Goal: Find specific page/section: Find specific page/section

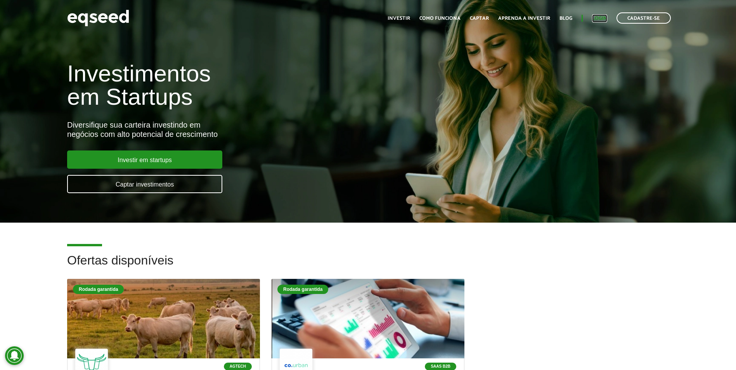
click at [597, 18] on link "Login" at bounding box center [599, 18] width 15 height 5
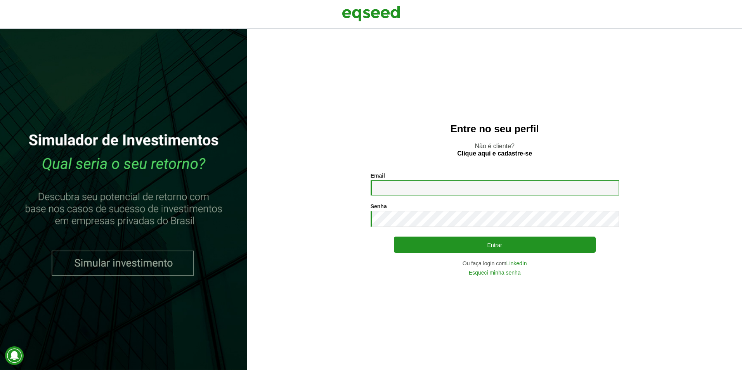
click at [469, 192] on input "Email *" at bounding box center [495, 187] width 248 height 15
type input "**********"
click at [394, 237] on button "Entrar" at bounding box center [495, 245] width 202 height 16
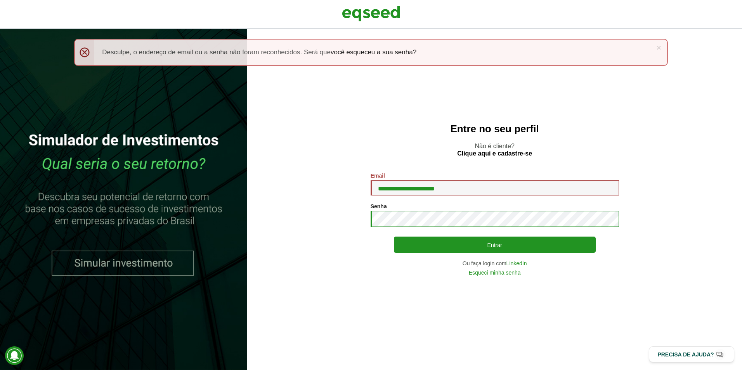
click at [394, 237] on button "Entrar" at bounding box center [495, 245] width 202 height 16
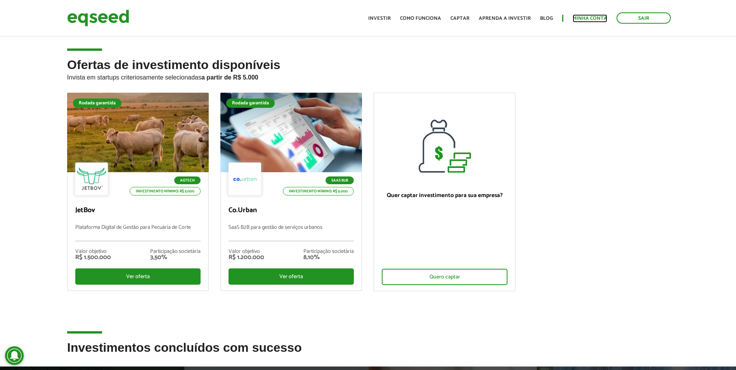
click at [582, 18] on link "Minha conta" at bounding box center [590, 18] width 35 height 5
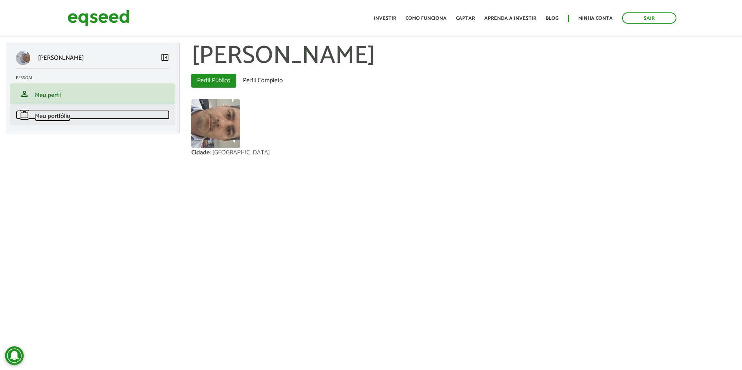
click at [43, 115] on span "Meu portfólio" at bounding box center [52, 116] width 35 height 10
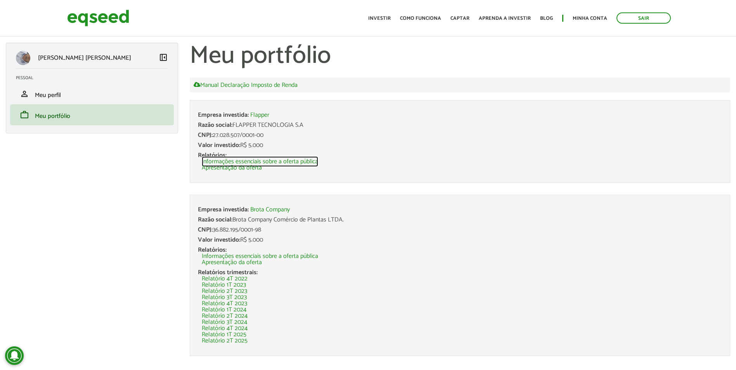
click at [252, 160] on link "Informações essenciais sobre a oferta pública" at bounding box center [260, 162] width 116 height 6
